Goal: Transaction & Acquisition: Download file/media

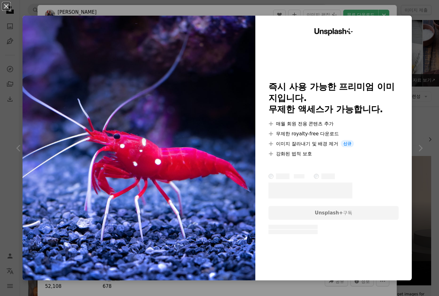
scroll to position [999, 0]
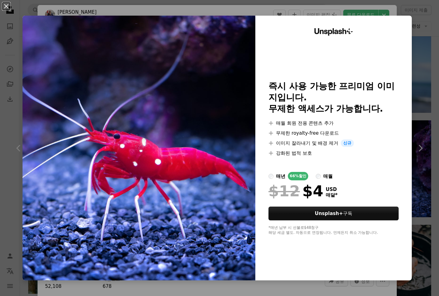
click at [286, 146] on li "A plus sign 이미지 잘라내기 및 배경 제거 신규" at bounding box center [333, 143] width 130 height 8
click at [7, 7] on button "An X shape" at bounding box center [7, 7] width 8 height 8
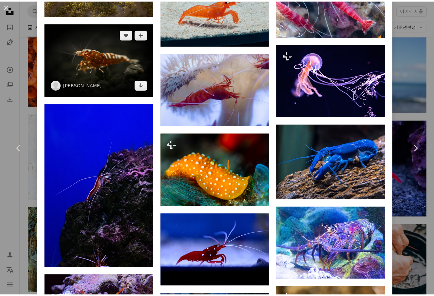
scroll to position [589, 0]
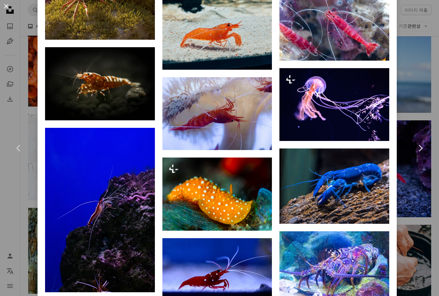
click at [7, 6] on button "An X shape" at bounding box center [7, 7] width 8 height 8
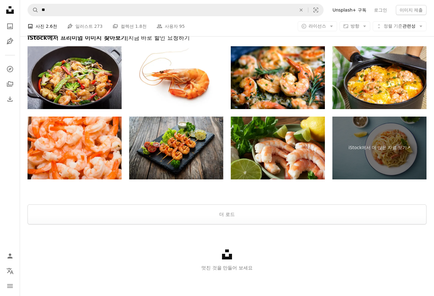
scroll to position [2283, 0]
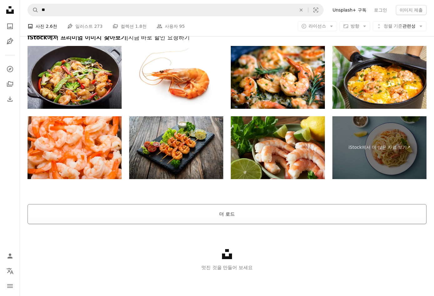
click at [225, 214] on button "더 로드" at bounding box center [227, 214] width 399 height 20
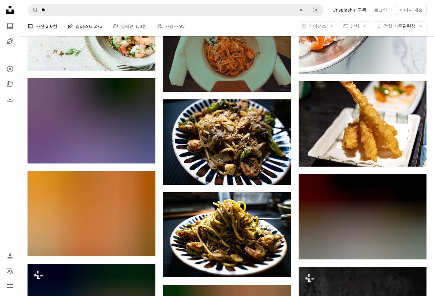
scroll to position [4722, 0]
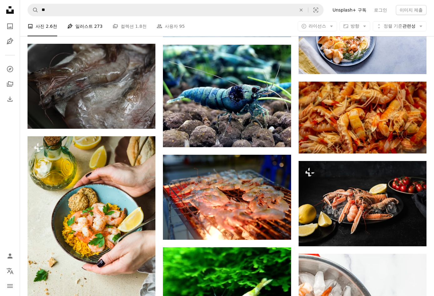
click at [85, 28] on link "Pen Tool 일러스트 273" at bounding box center [84, 26] width 35 height 20
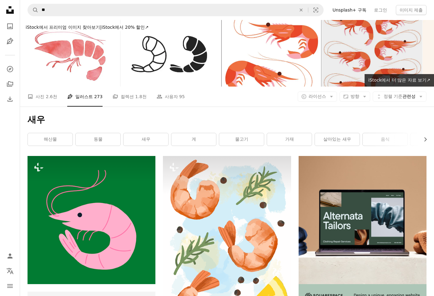
click at [381, 38] on img at bounding box center [372, 53] width 100 height 67
